Goal: Use online tool/utility: Use online tool/utility

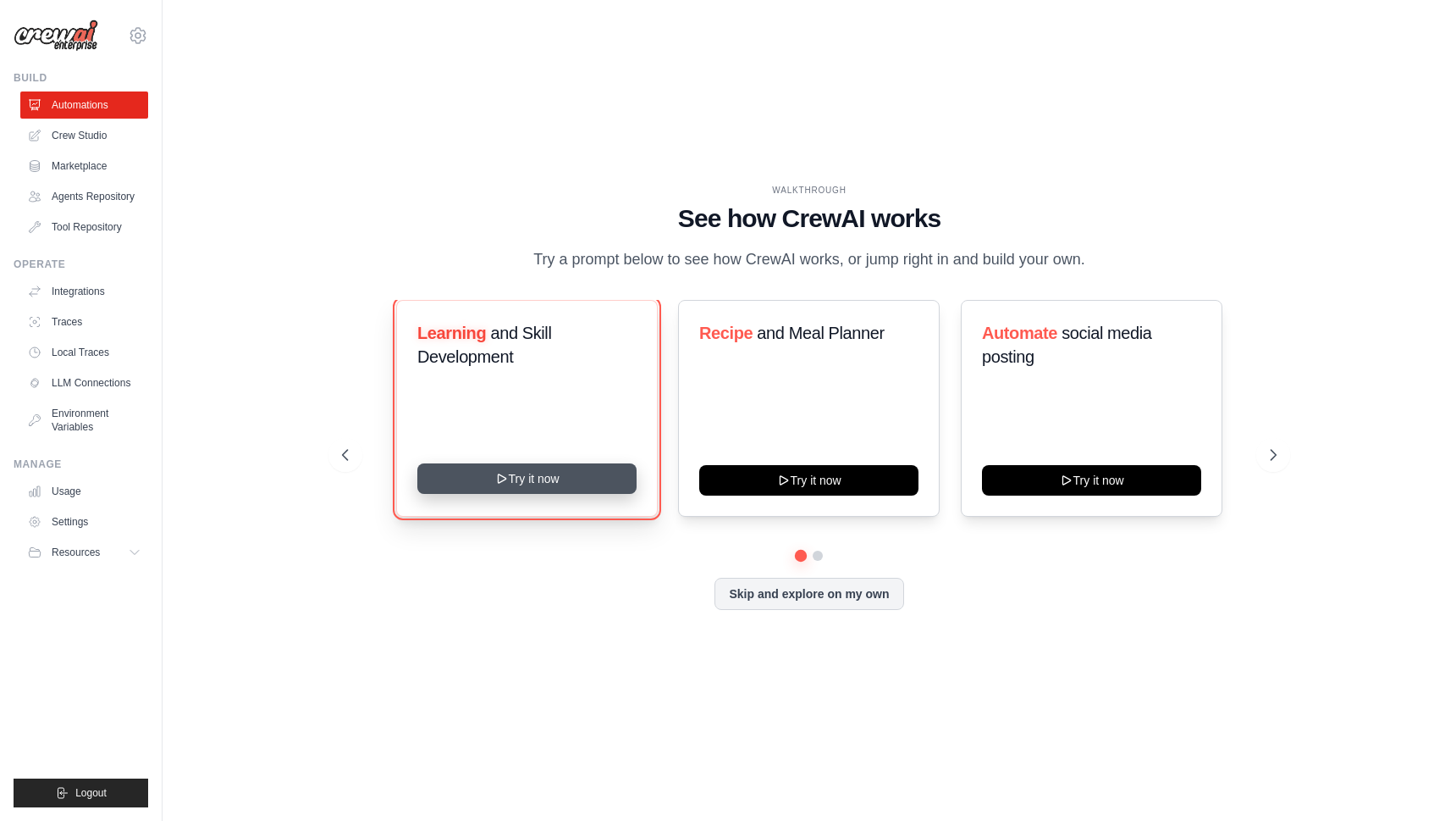
click at [572, 484] on button "Try it now" at bounding box center [527, 478] width 219 height 31
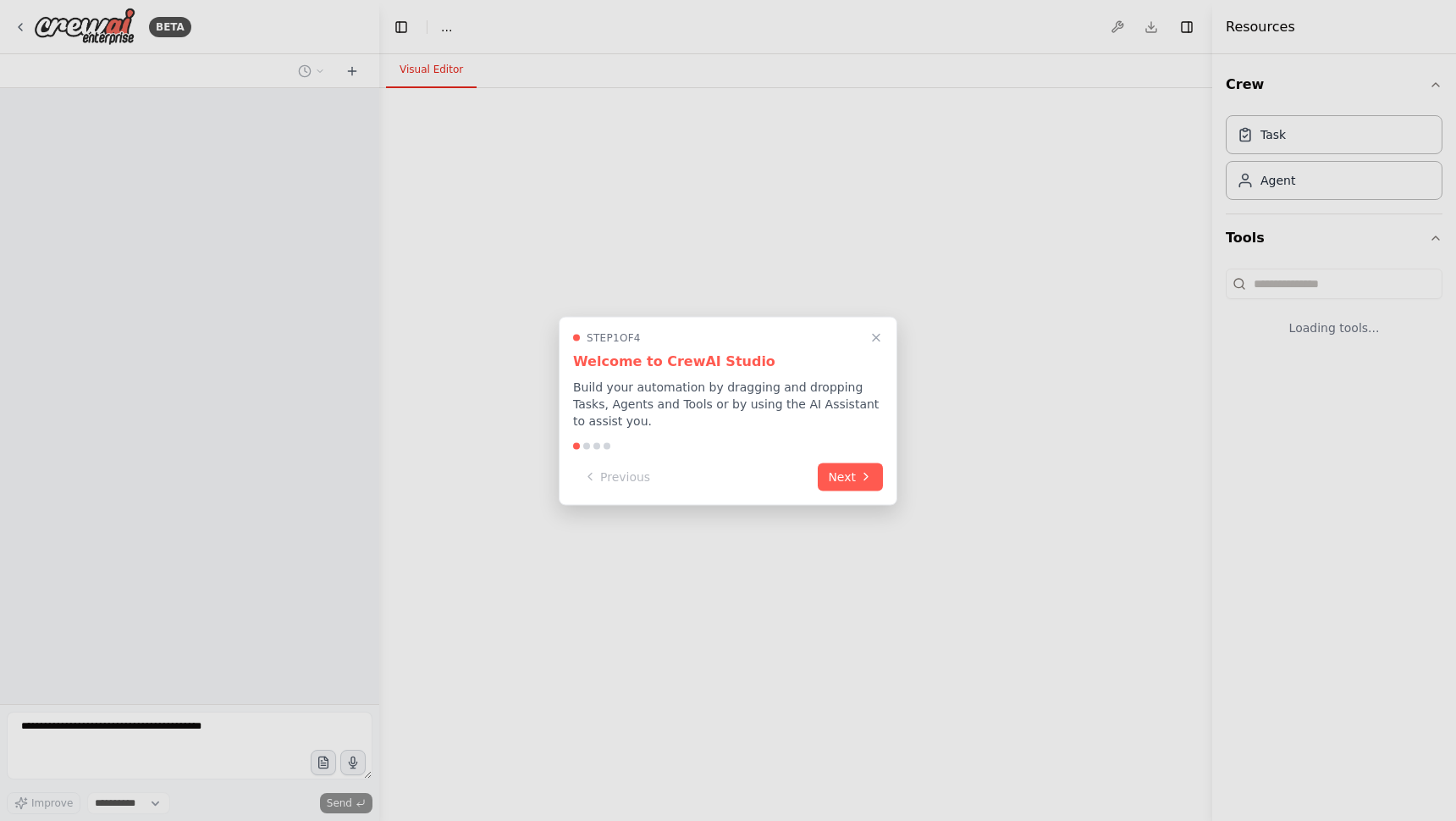
select select "****"
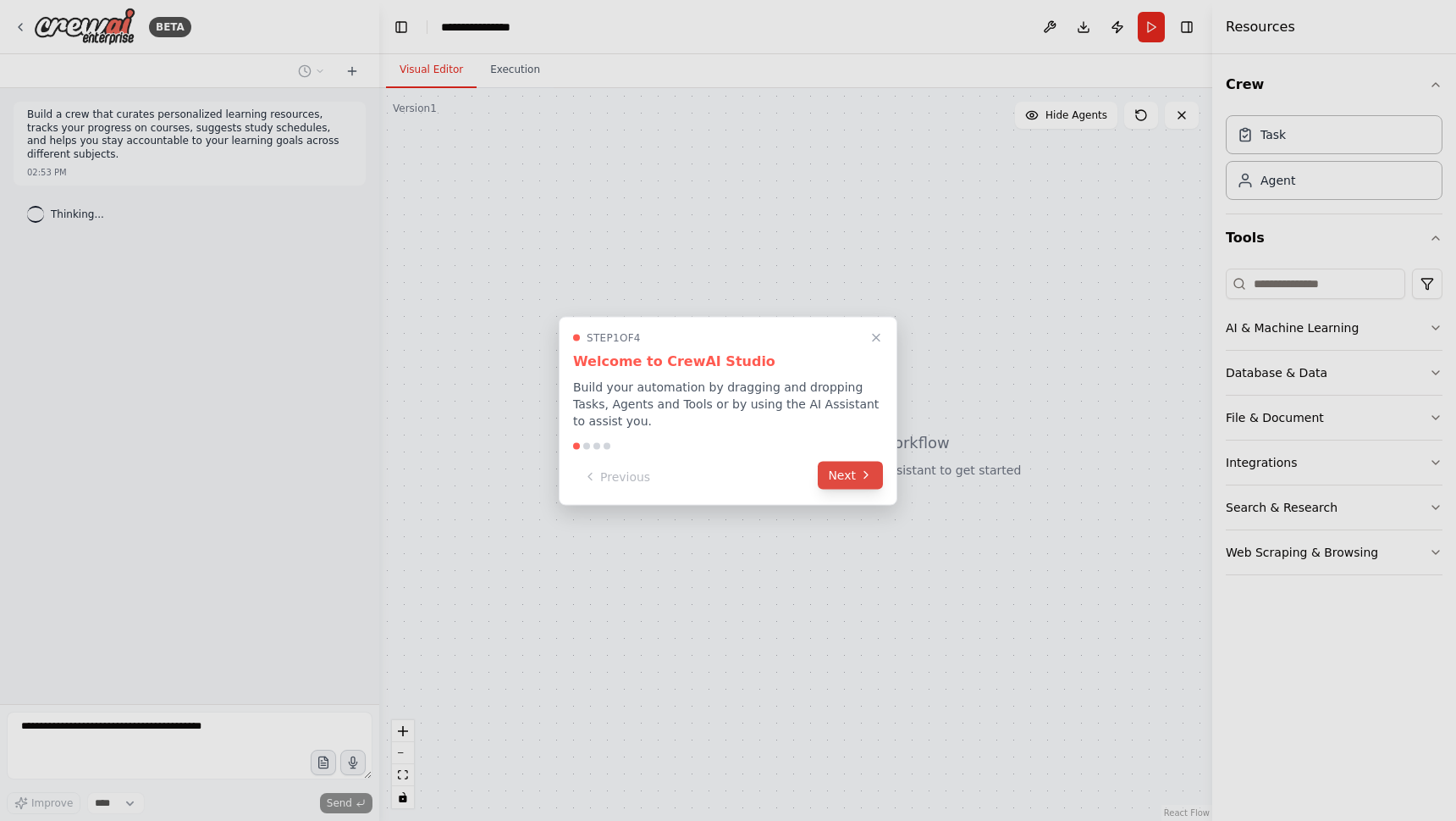
click at [861, 483] on button "Next" at bounding box center [849, 475] width 65 height 28
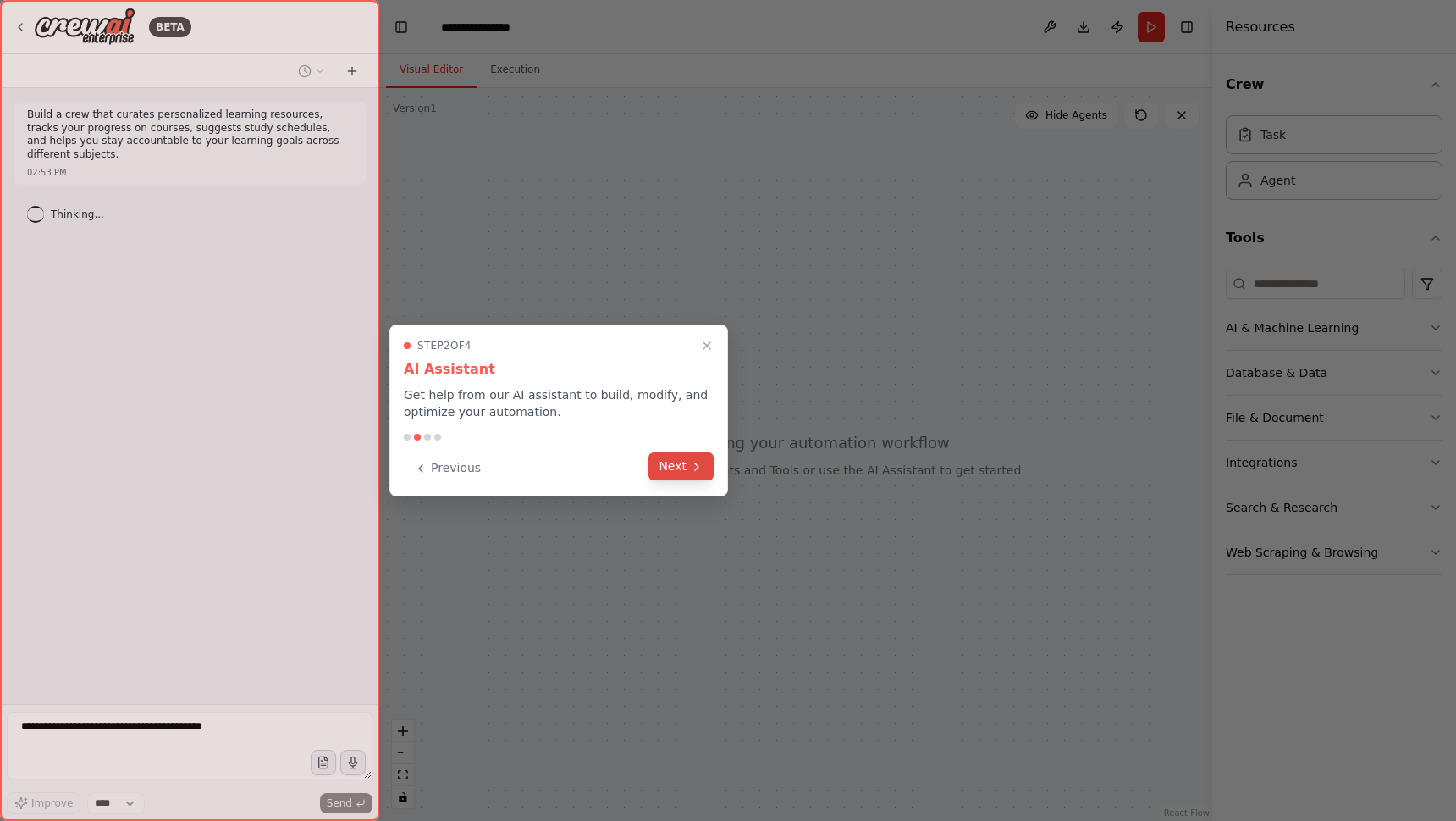
click at [676, 461] on button "Next" at bounding box center [680, 466] width 65 height 28
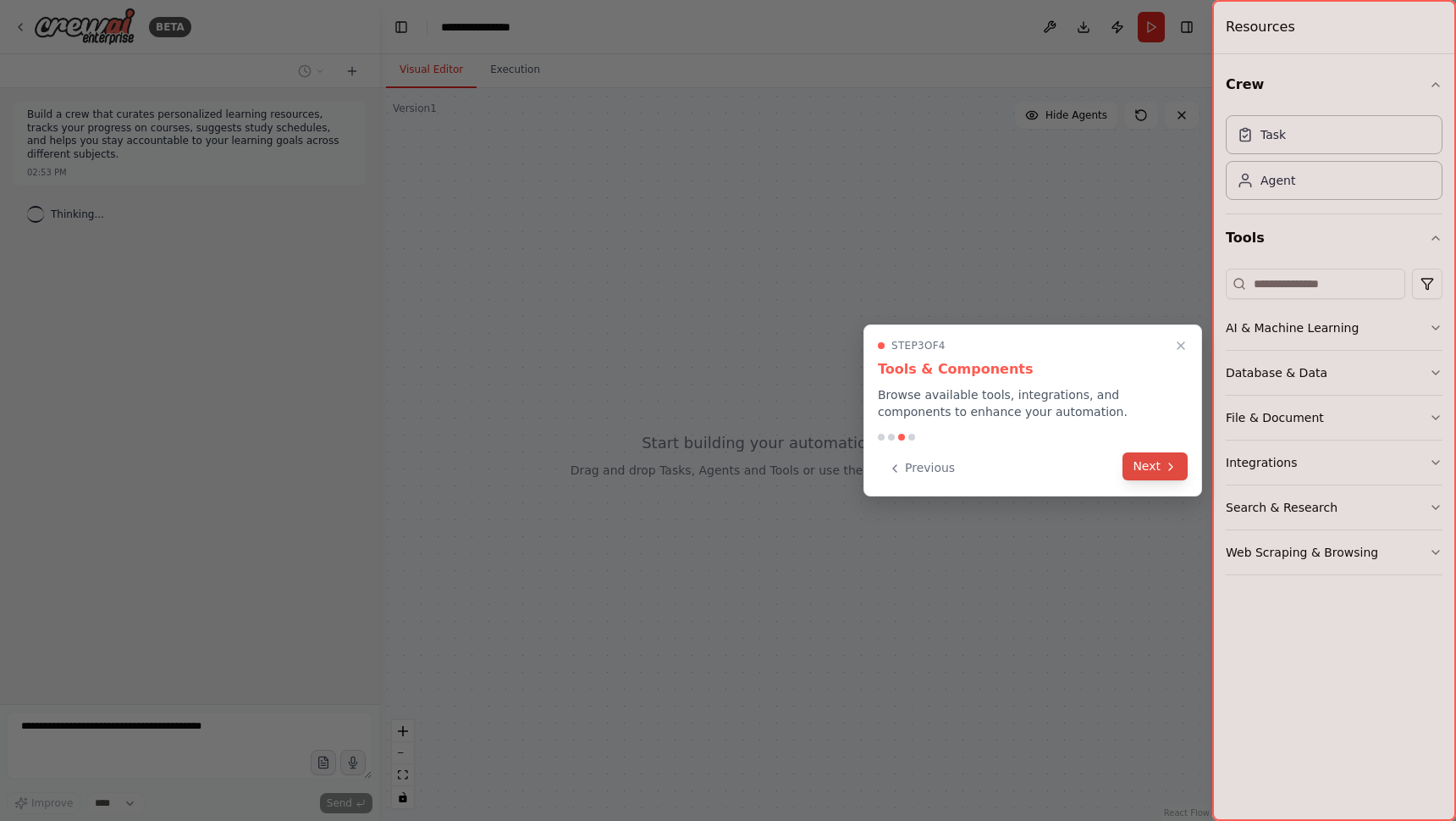
click at [1157, 458] on button "Next" at bounding box center [1154, 466] width 65 height 28
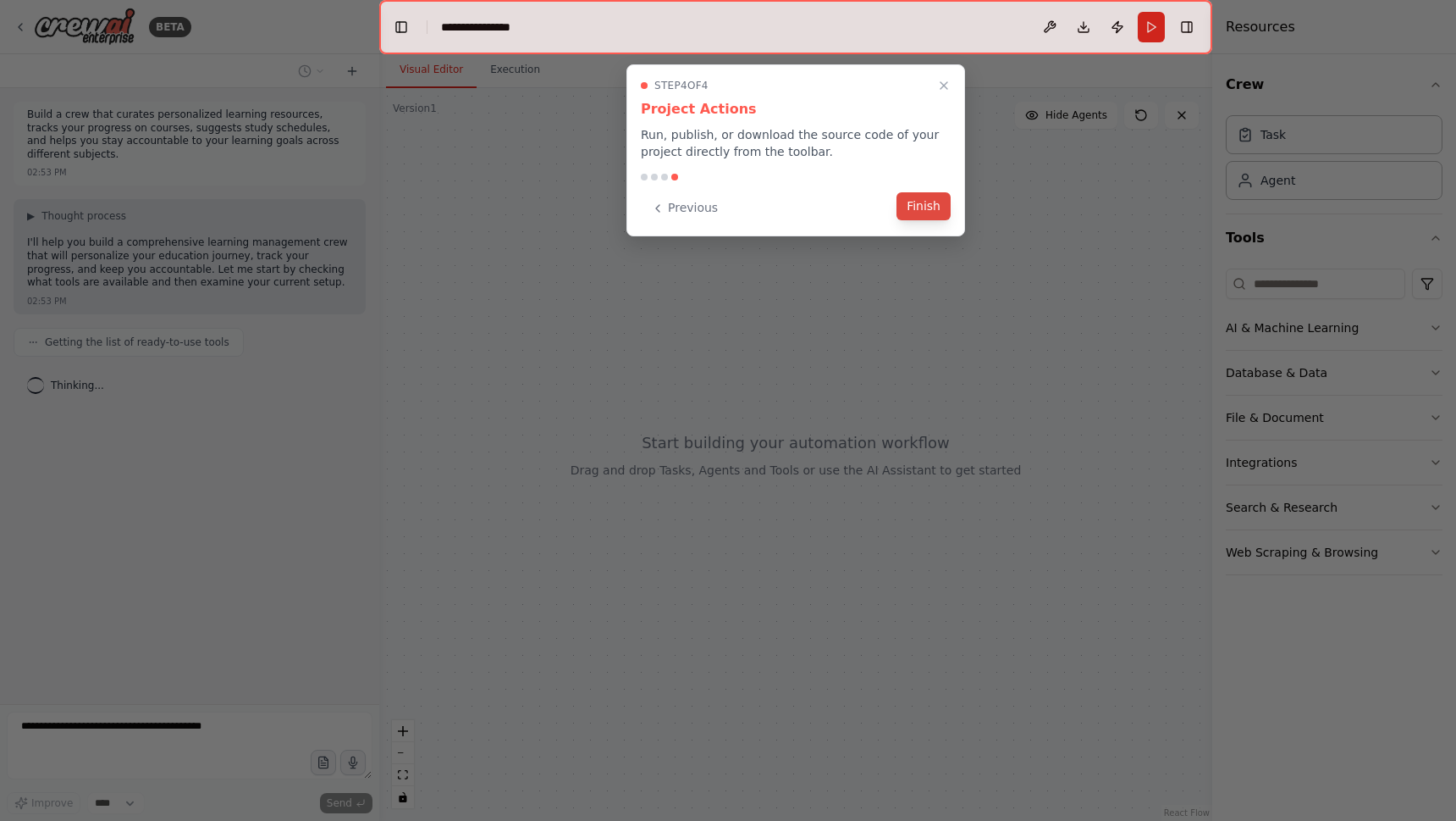
click at [924, 213] on button "Finish" at bounding box center [923, 206] width 54 height 28
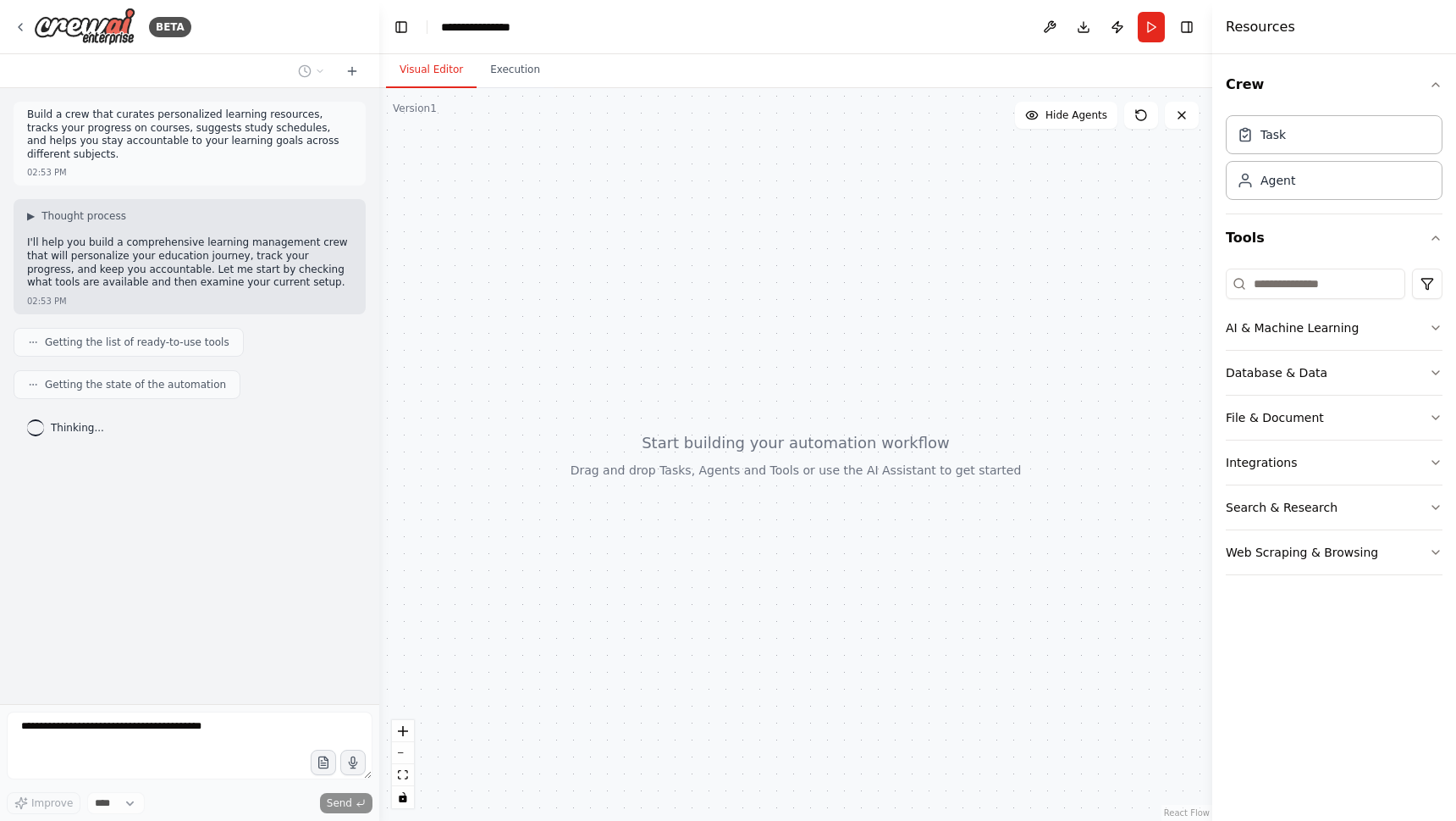
click at [662, 358] on div at bounding box center [796, 453] width 834 height 732
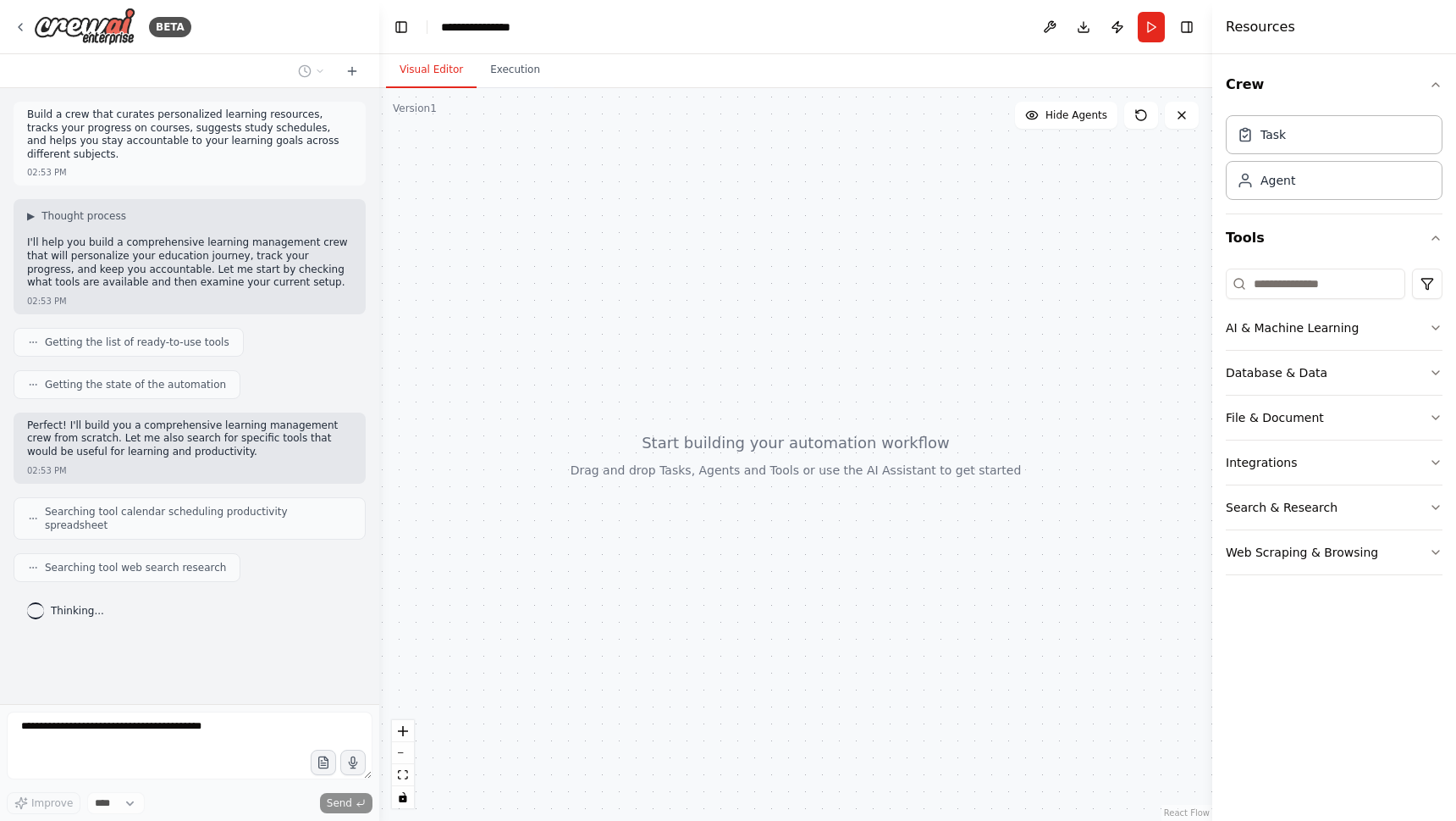
drag, startPoint x: 618, startPoint y: 390, endPoint x: 765, endPoint y: 407, distance: 148.0
click at [766, 407] on div at bounding box center [796, 453] width 834 height 732
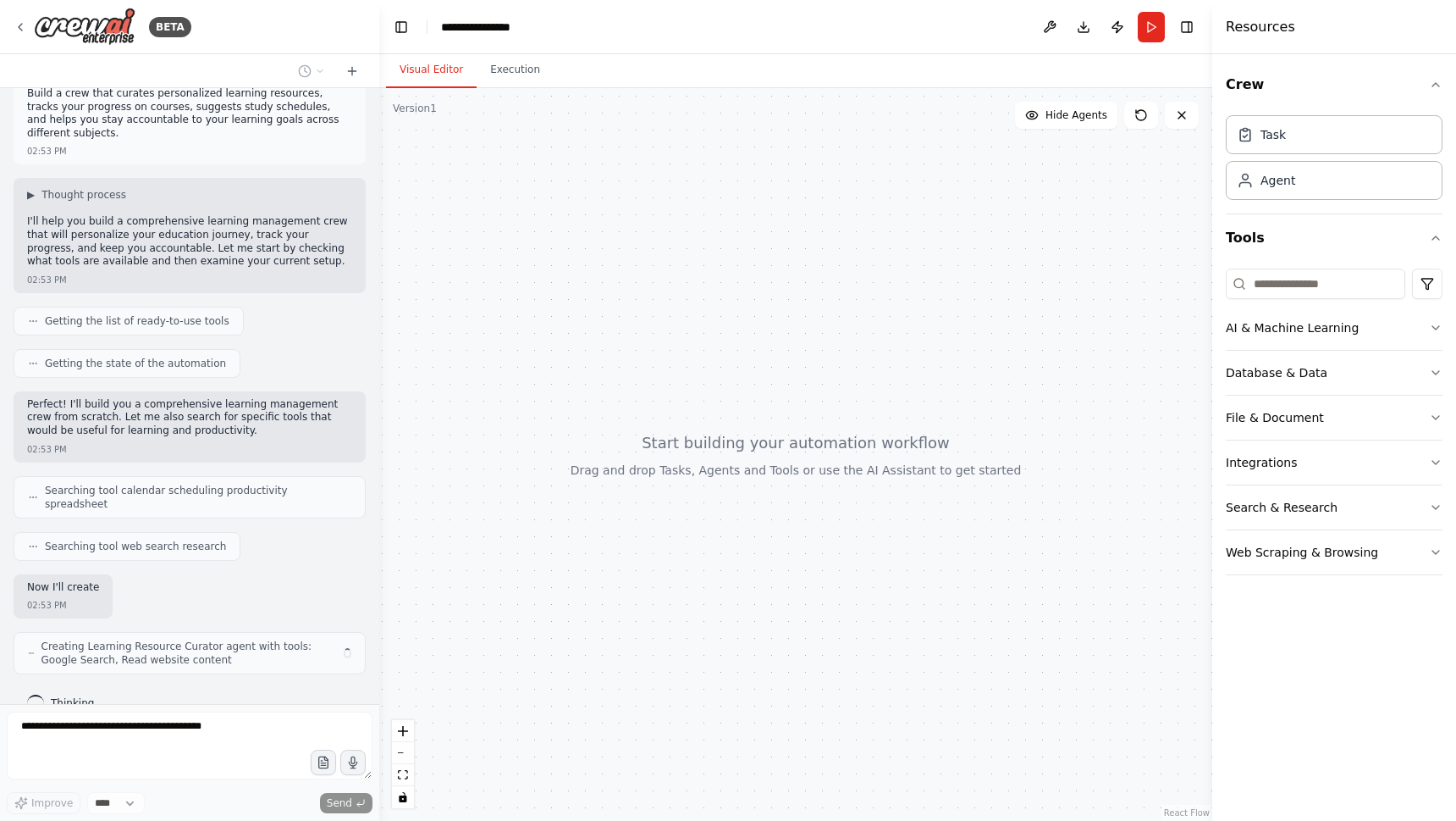
scroll to position [35, 0]
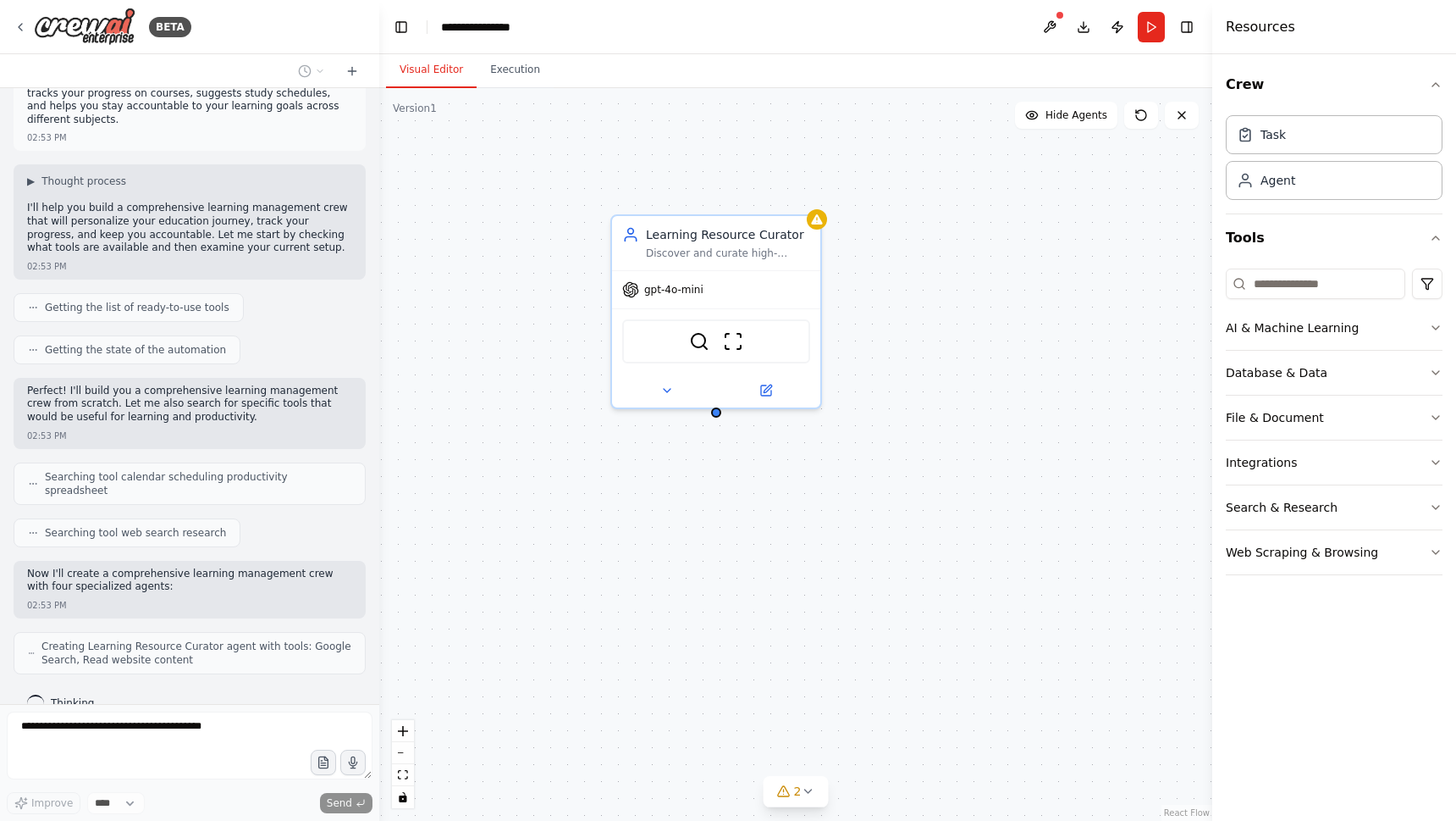
drag, startPoint x: 714, startPoint y: 398, endPoint x: 713, endPoint y: 421, distance: 23.0
click at [713, 421] on div "Learning Resource Curator Discover and curate high-quality learning resources f…" at bounding box center [796, 453] width 834 height 732
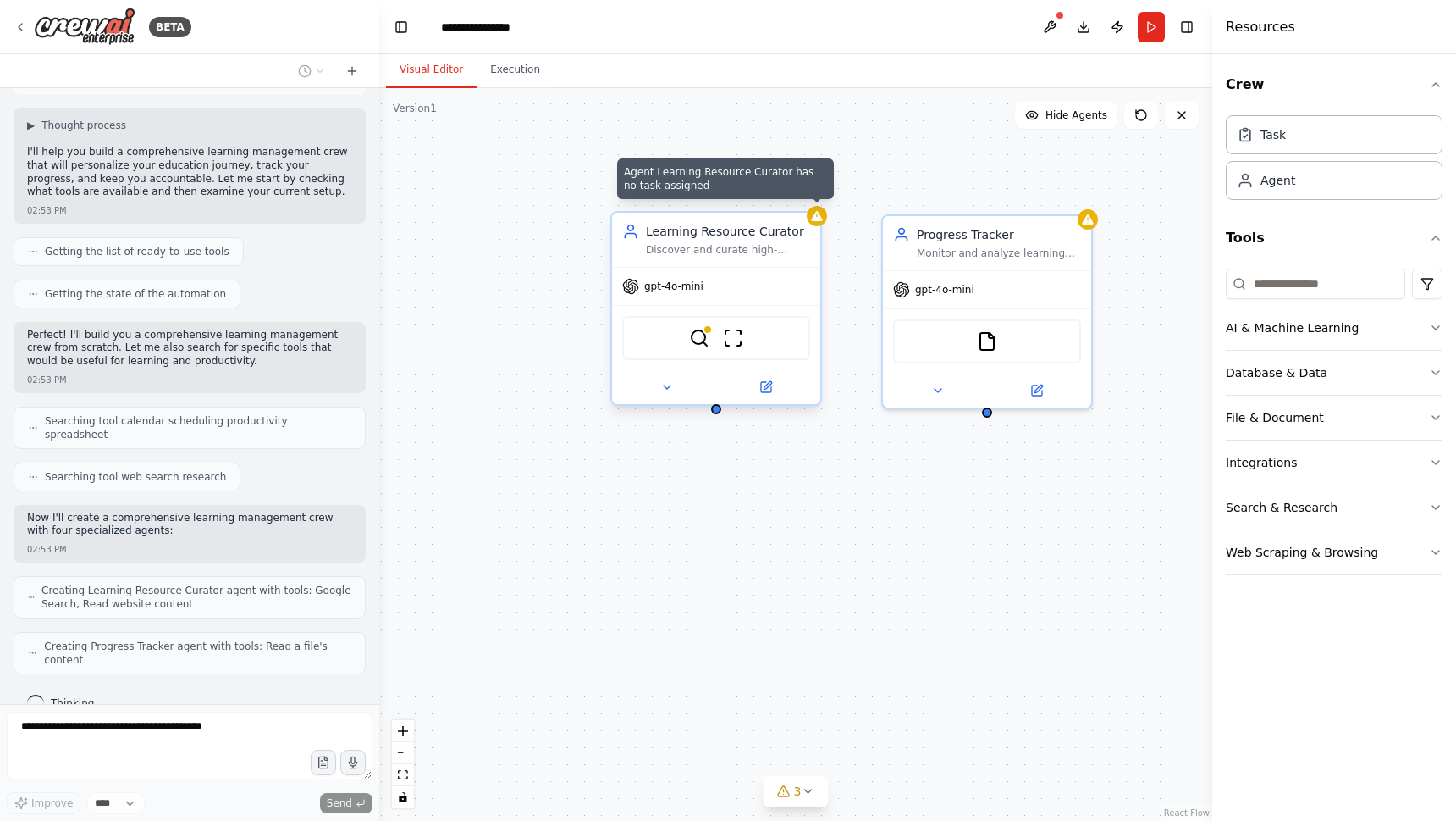
click at [818, 216] on icon at bounding box center [817, 216] width 11 height 10
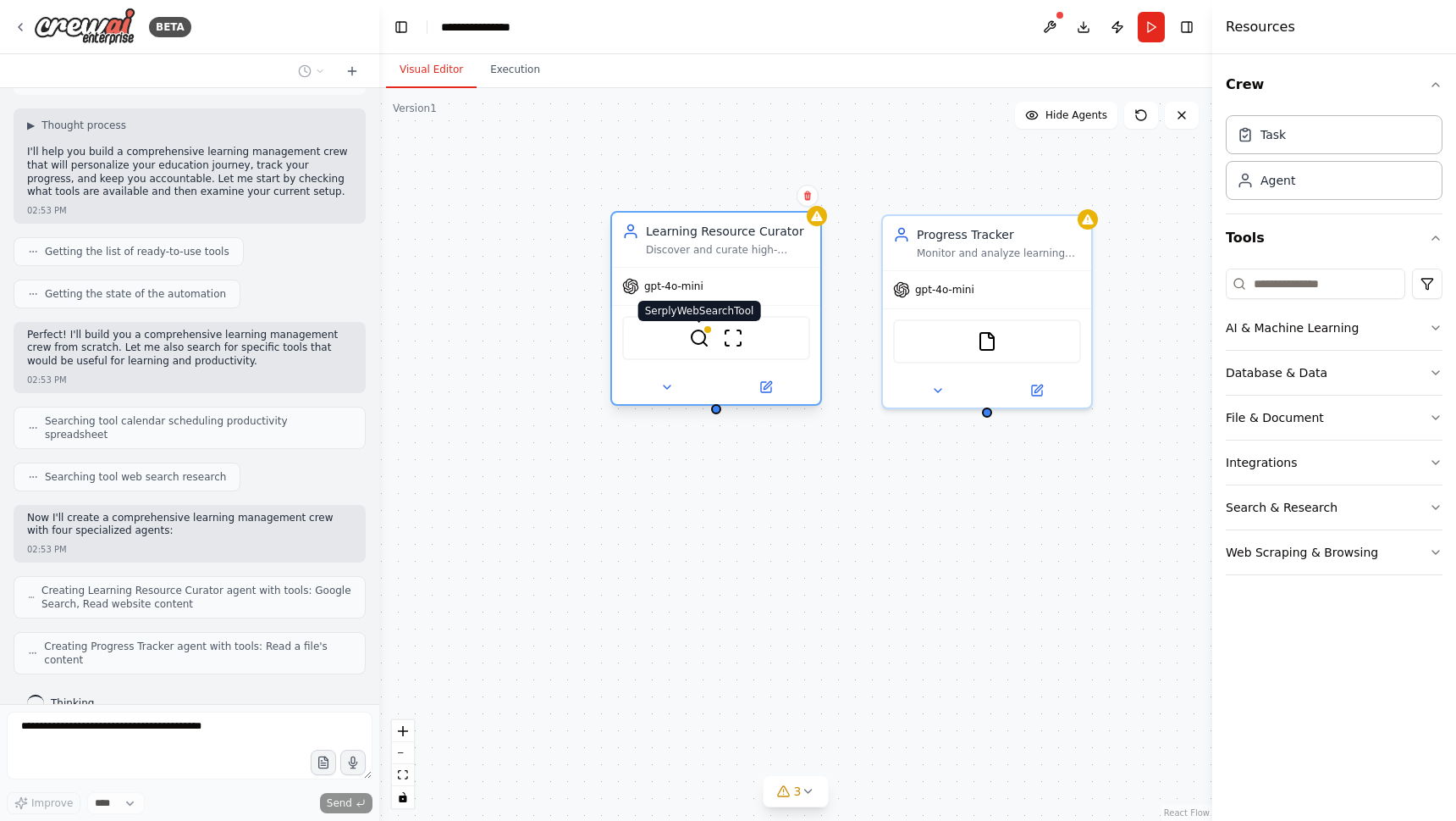
click at [700, 343] on img at bounding box center [699, 338] width 20 height 20
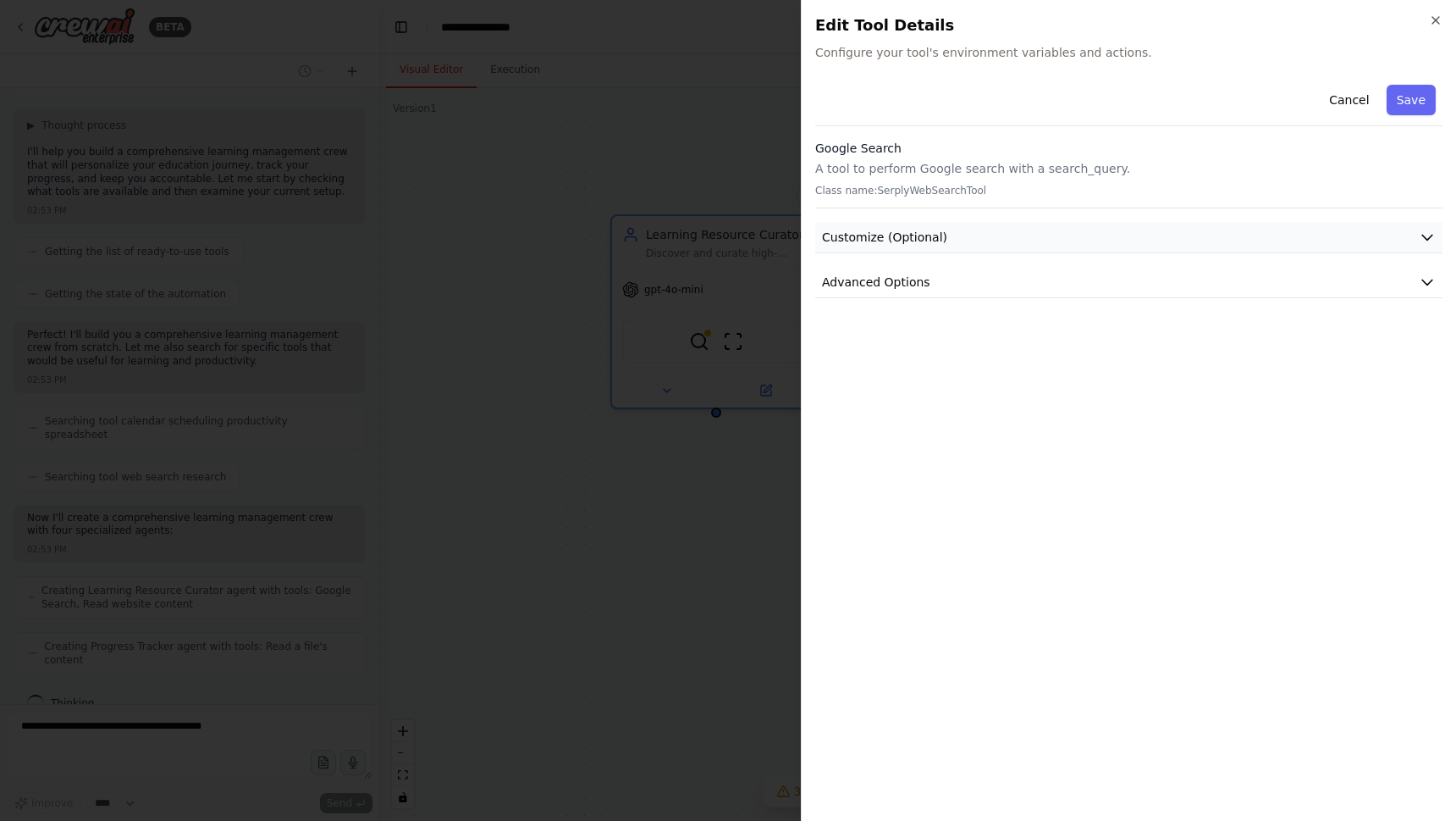
scroll to position [146, 0]
click at [1028, 236] on button "Customize (Optional)" at bounding box center [1129, 237] width 627 height 31
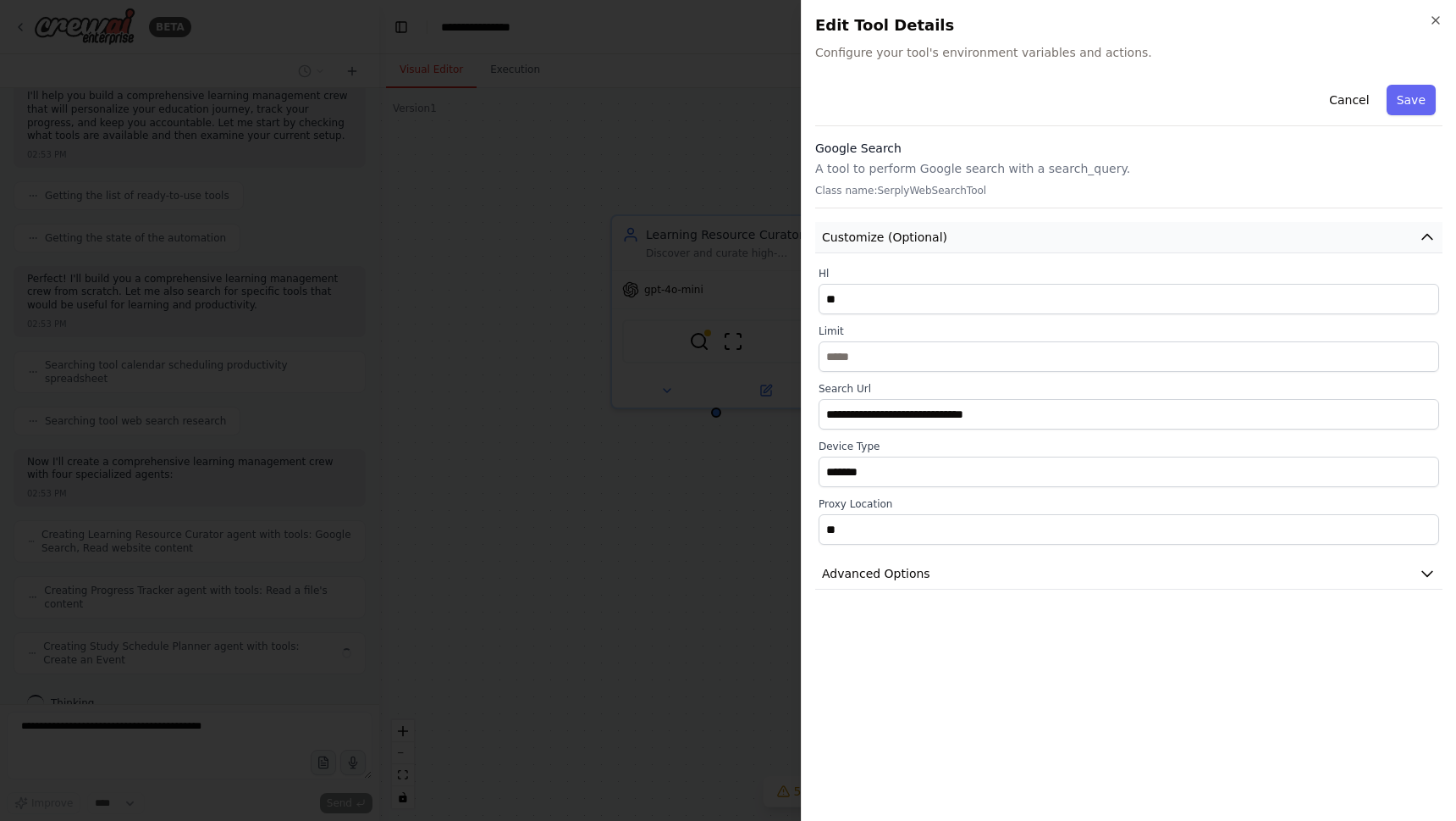
click at [1028, 236] on button "Customize (Optional)" at bounding box center [1129, 237] width 627 height 31
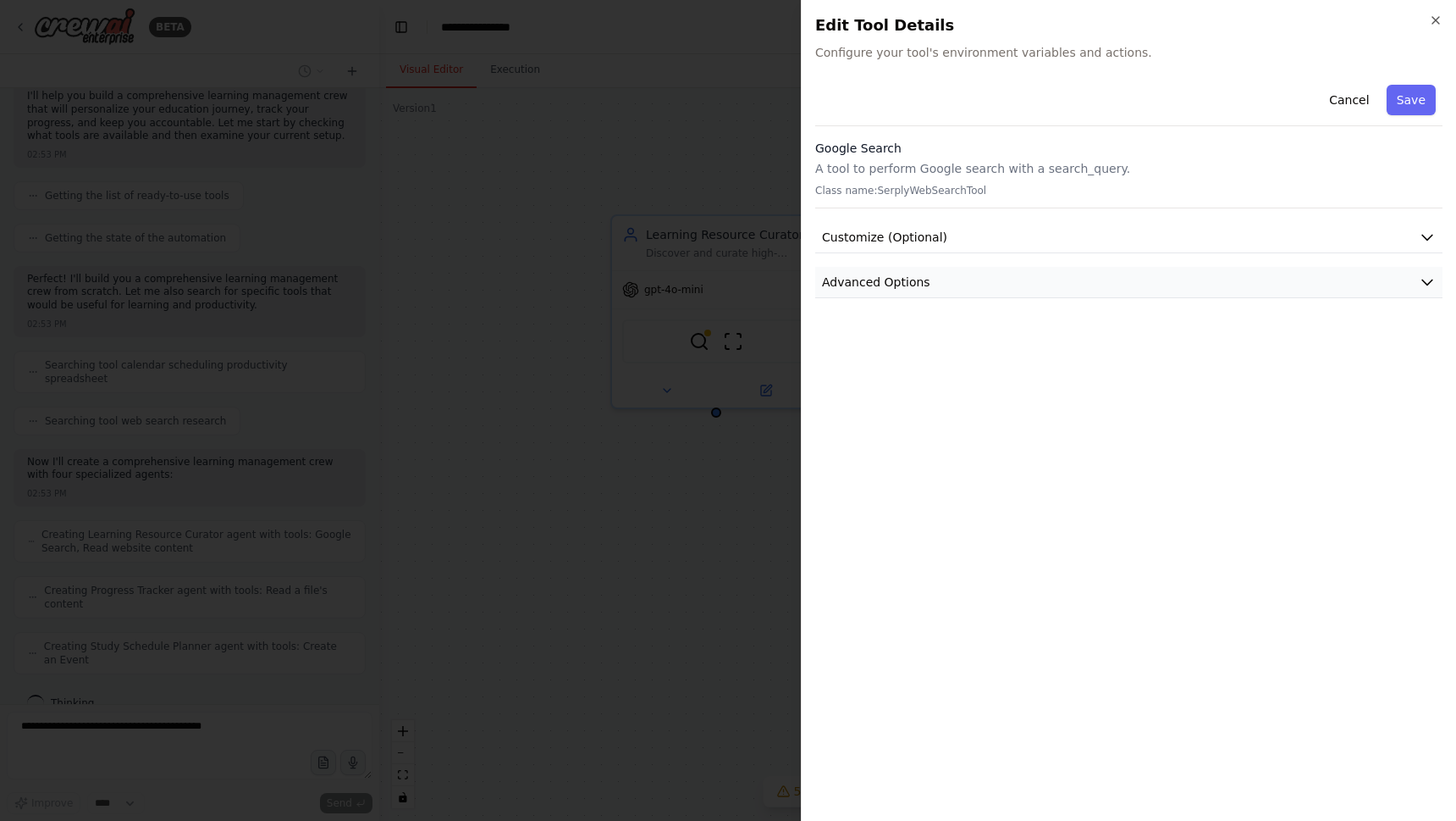
click at [1003, 288] on button "Advanced Options" at bounding box center [1129, 282] width 627 height 31
click at [699, 240] on div at bounding box center [728, 410] width 1456 height 821
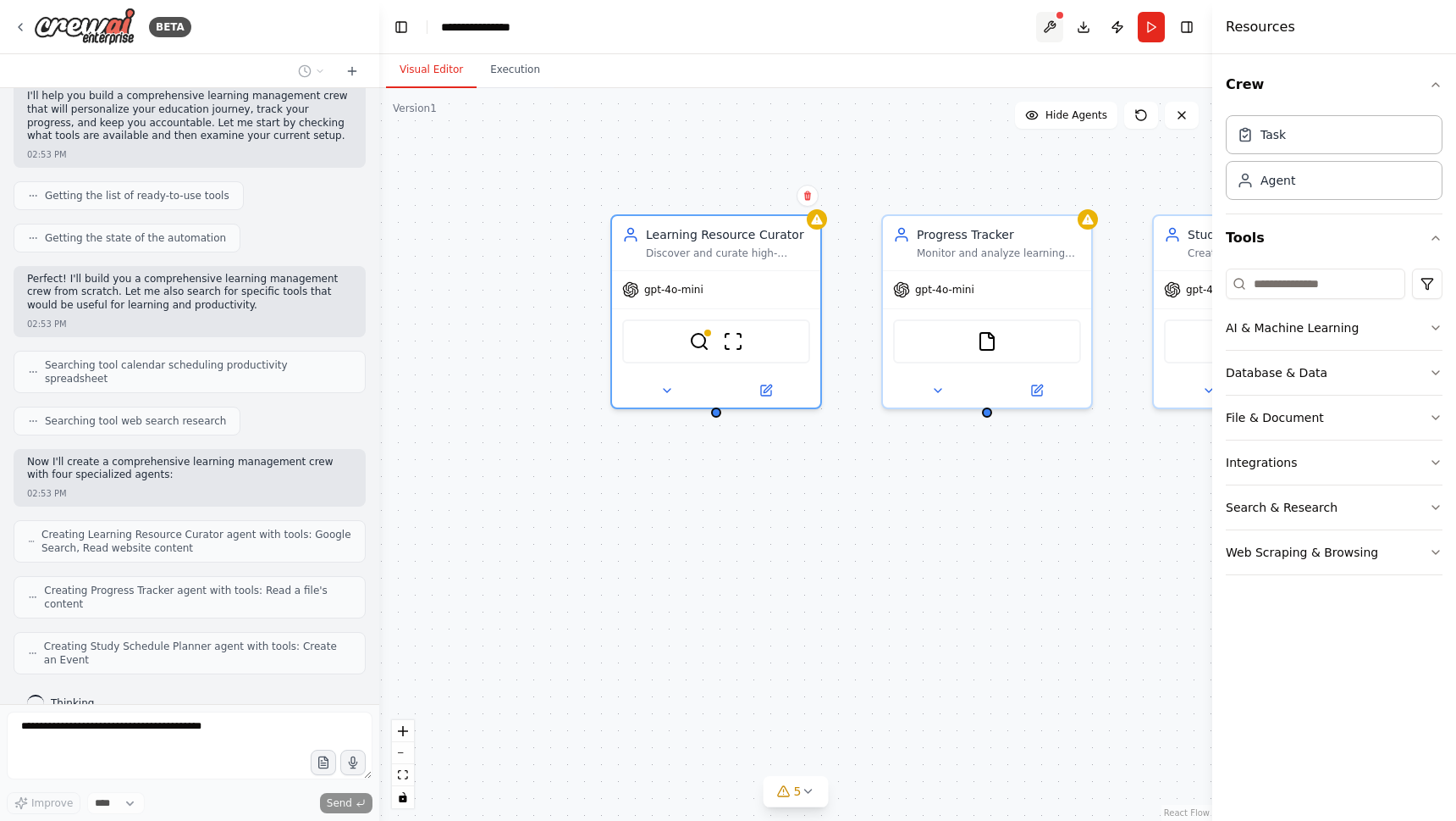
scroll to position [189, 0]
